Goal: Task Accomplishment & Management: Manage account settings

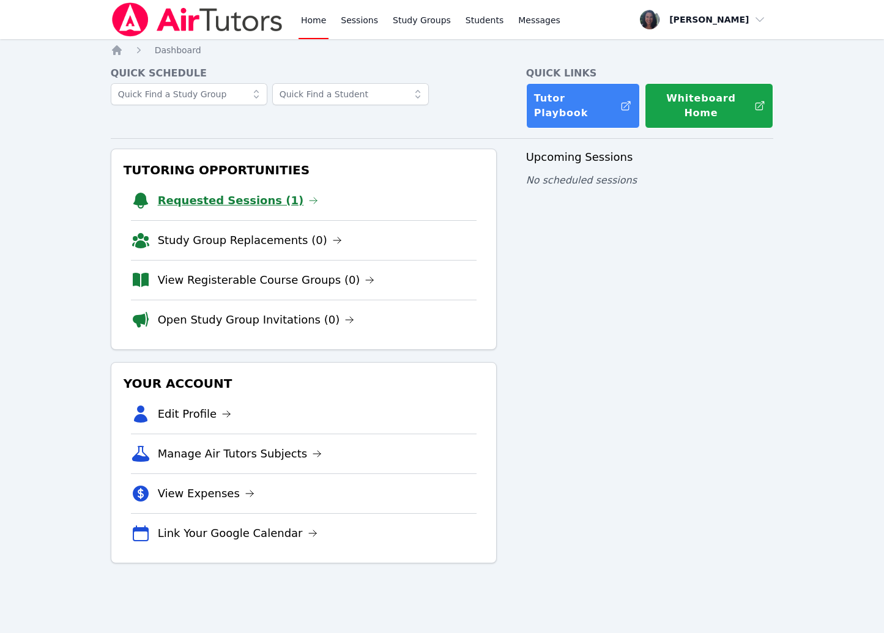
click at [231, 192] on link "Requested Sessions (1)" at bounding box center [238, 200] width 161 height 17
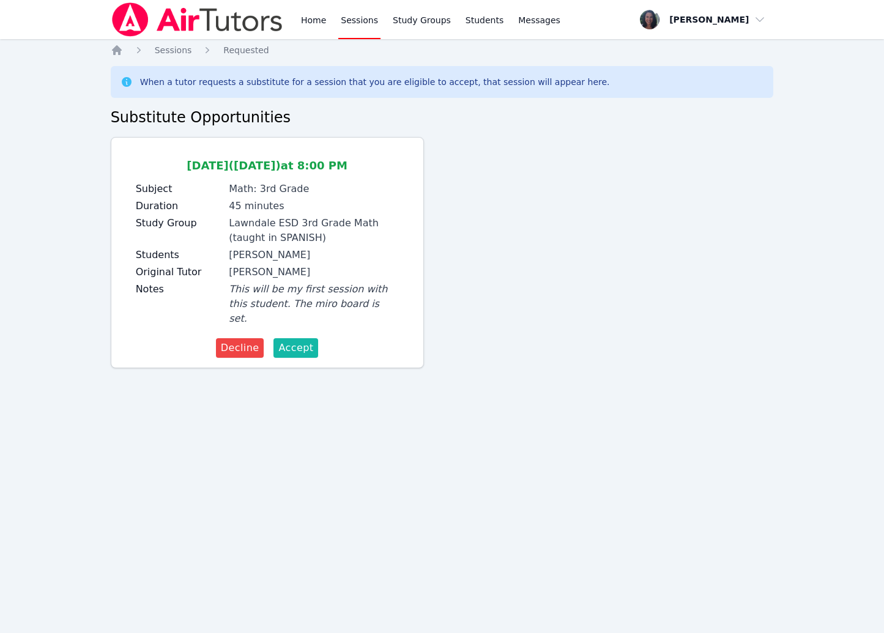
click at [286, 341] on span "Accept" at bounding box center [295, 348] width 35 height 15
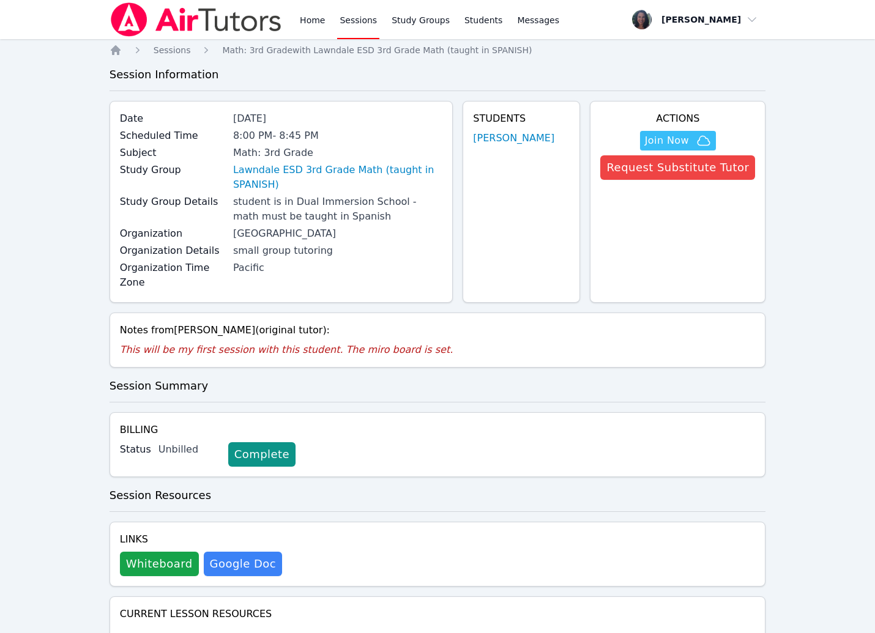
click at [43, 205] on div "Home Sessions Study Groups Students Messages Open user menu [PERSON_NAME] Open …" at bounding box center [437, 529] width 875 height 1058
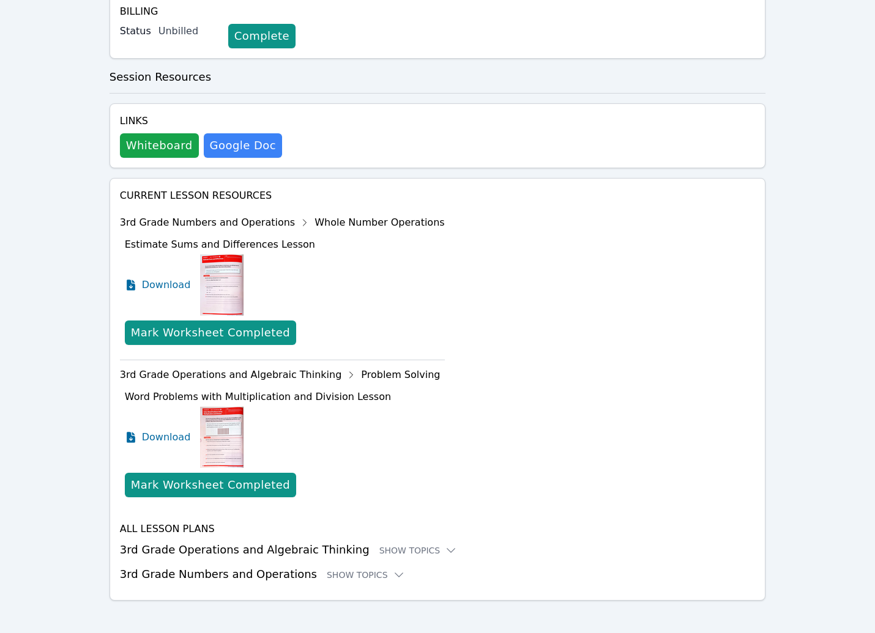
scroll to position [425, 0]
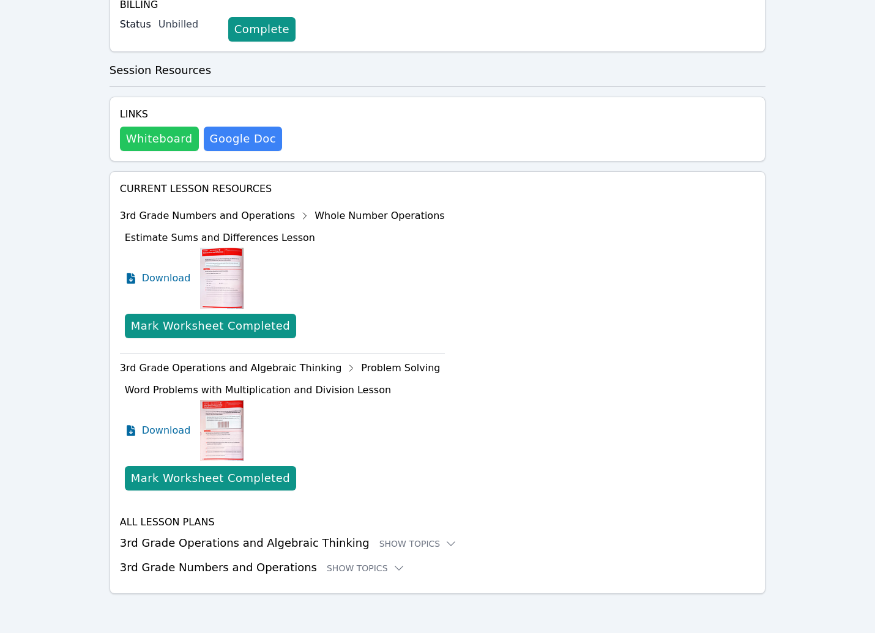
click at [147, 141] on button "Whiteboard" at bounding box center [159, 139] width 79 height 24
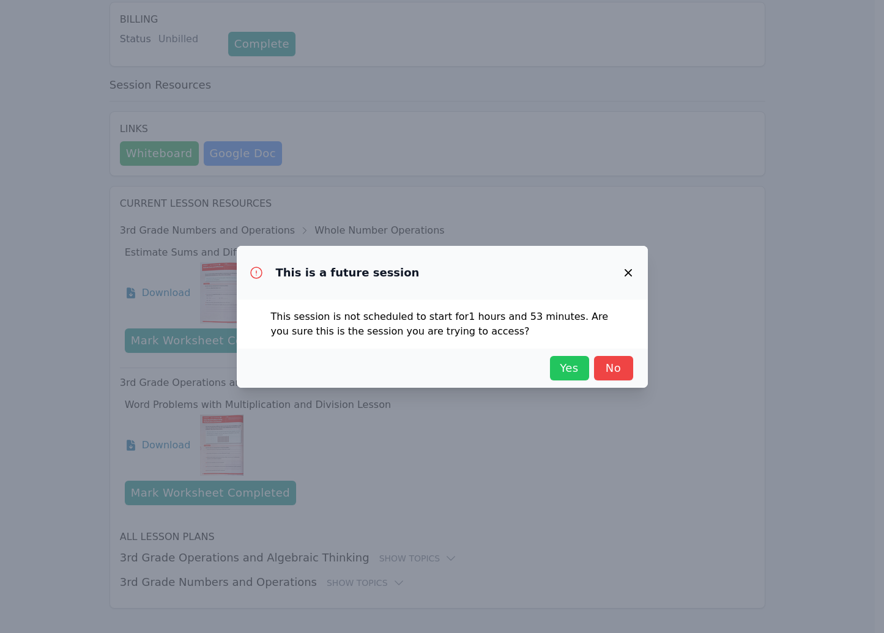
click at [566, 368] on span "Yes" at bounding box center [569, 368] width 27 height 17
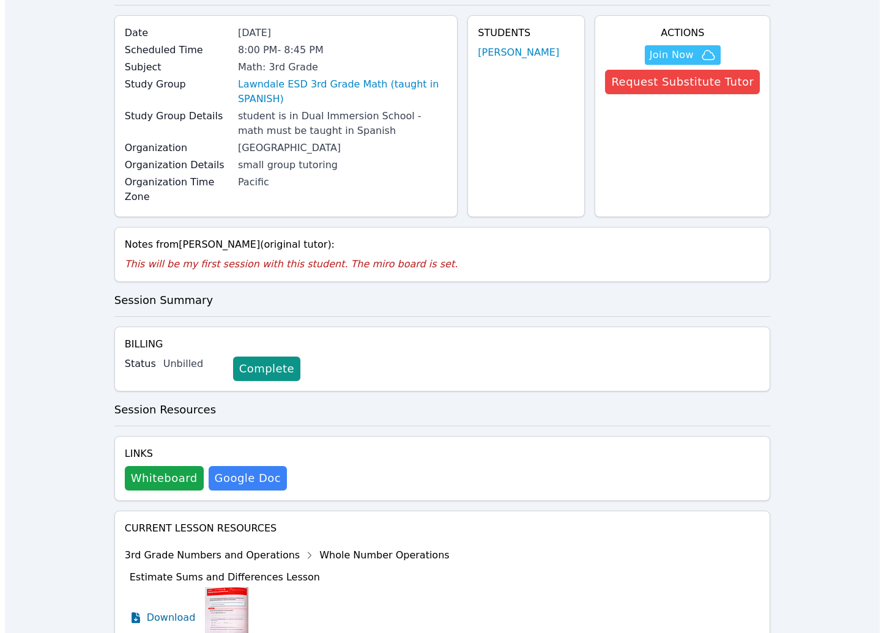
scroll to position [0, 0]
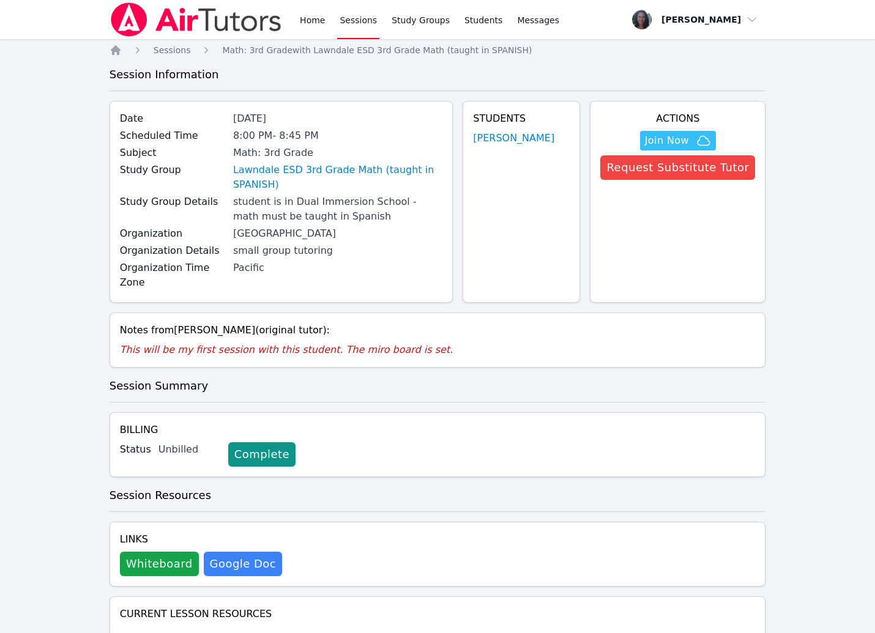
click at [59, 180] on div "Home Sessions Study Groups Students Messages Open user menu [PERSON_NAME] Open …" at bounding box center [437, 529] width 875 height 1058
click at [115, 50] on icon "Breadcrumb" at bounding box center [116, 50] width 10 height 10
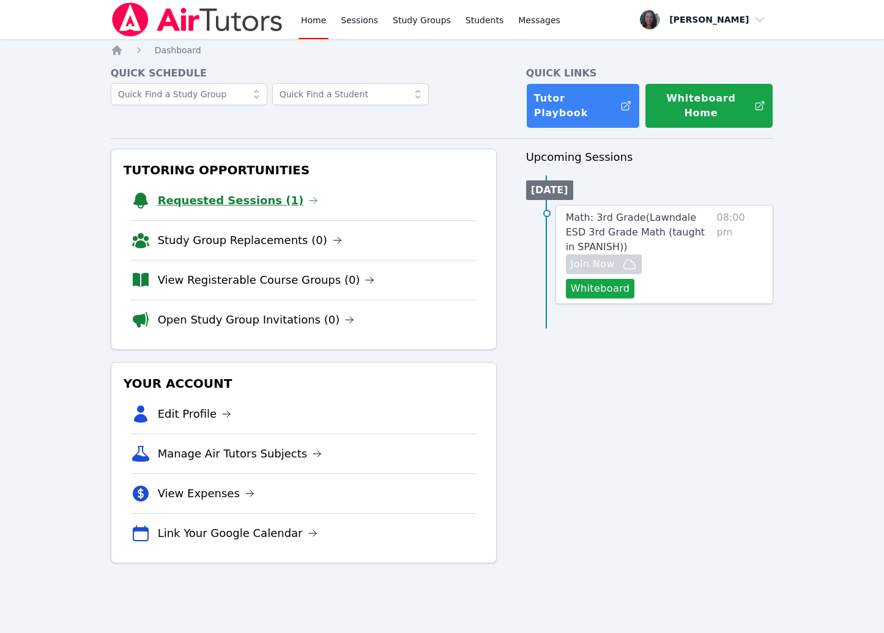
click at [229, 192] on link "Requested Sessions (1)" at bounding box center [238, 200] width 161 height 17
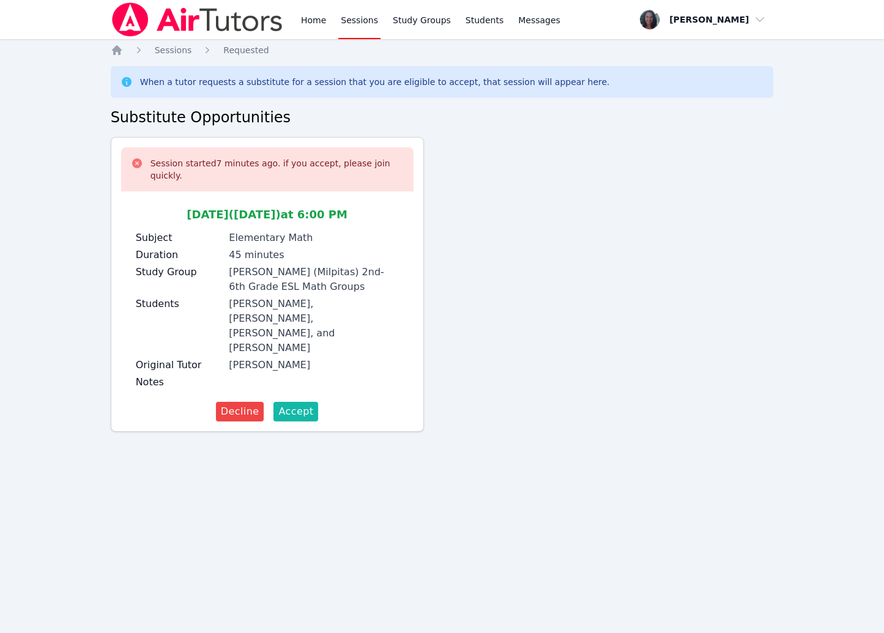
click at [295, 404] on span "Accept" at bounding box center [295, 411] width 35 height 15
